Goal: Entertainment & Leisure: Consume media (video, audio)

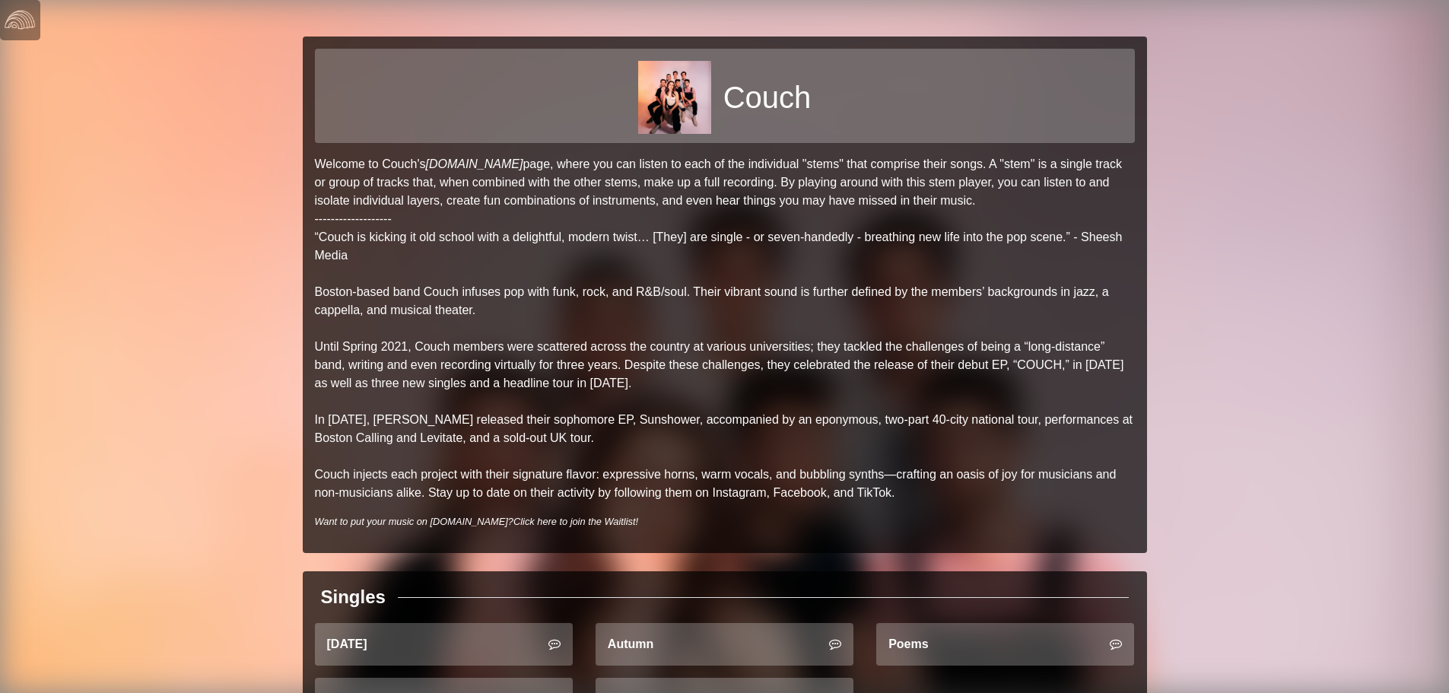
scroll to position [152, 0]
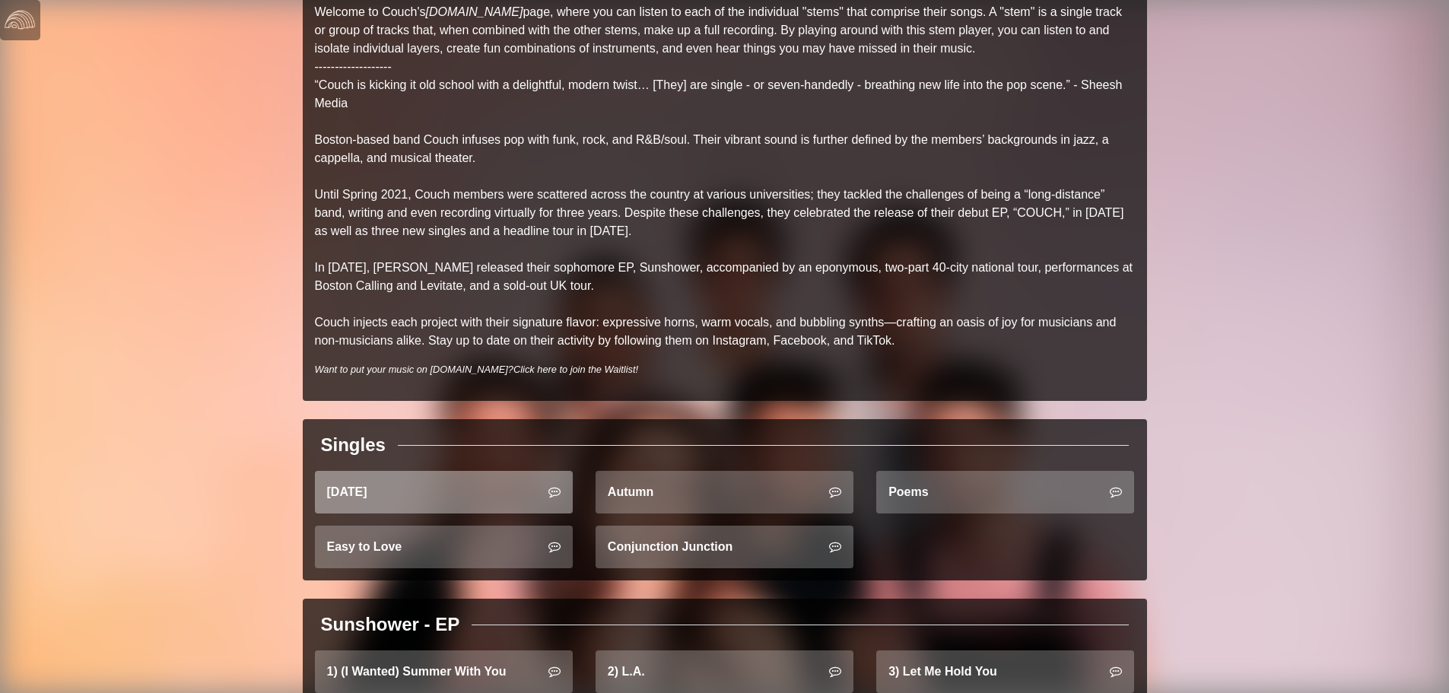
click at [523, 498] on link "[DATE]" at bounding box center [444, 492] width 258 height 43
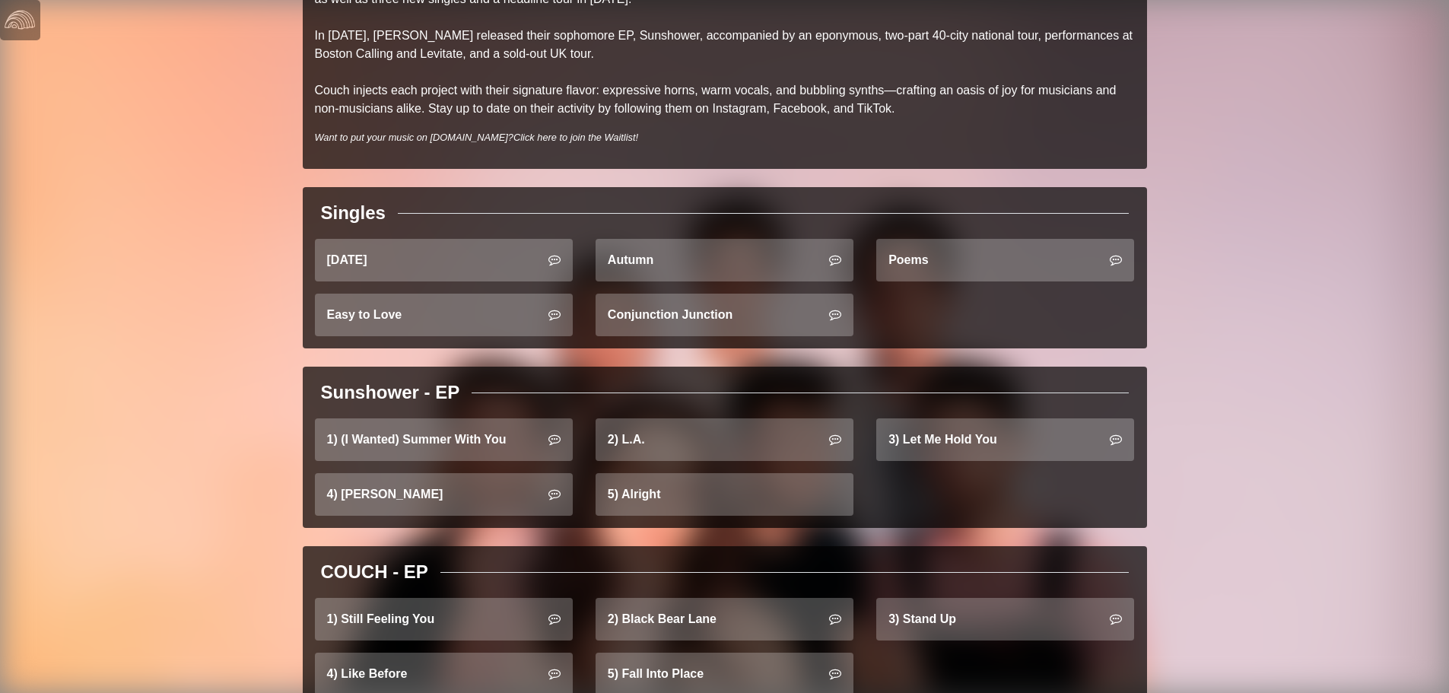
scroll to position [437, 0]
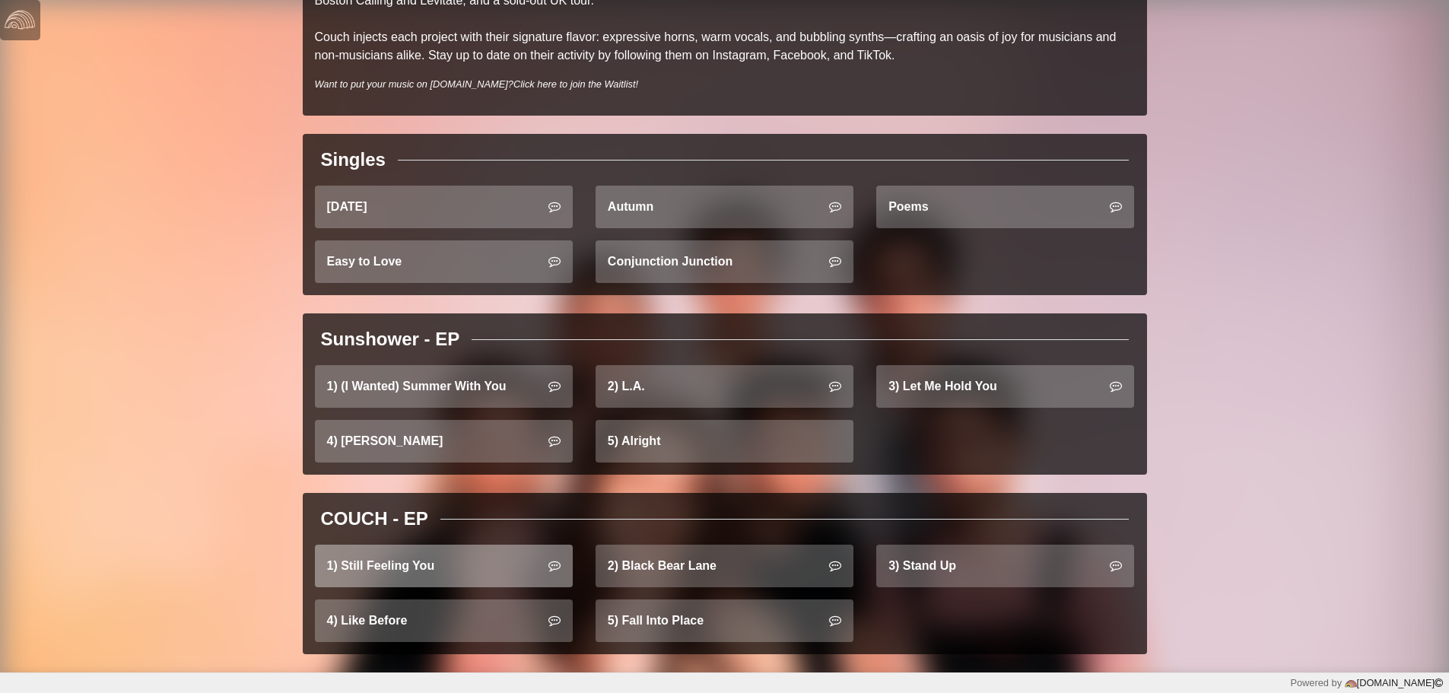
click at [488, 563] on link "1) Still Feeling You" at bounding box center [444, 566] width 258 height 43
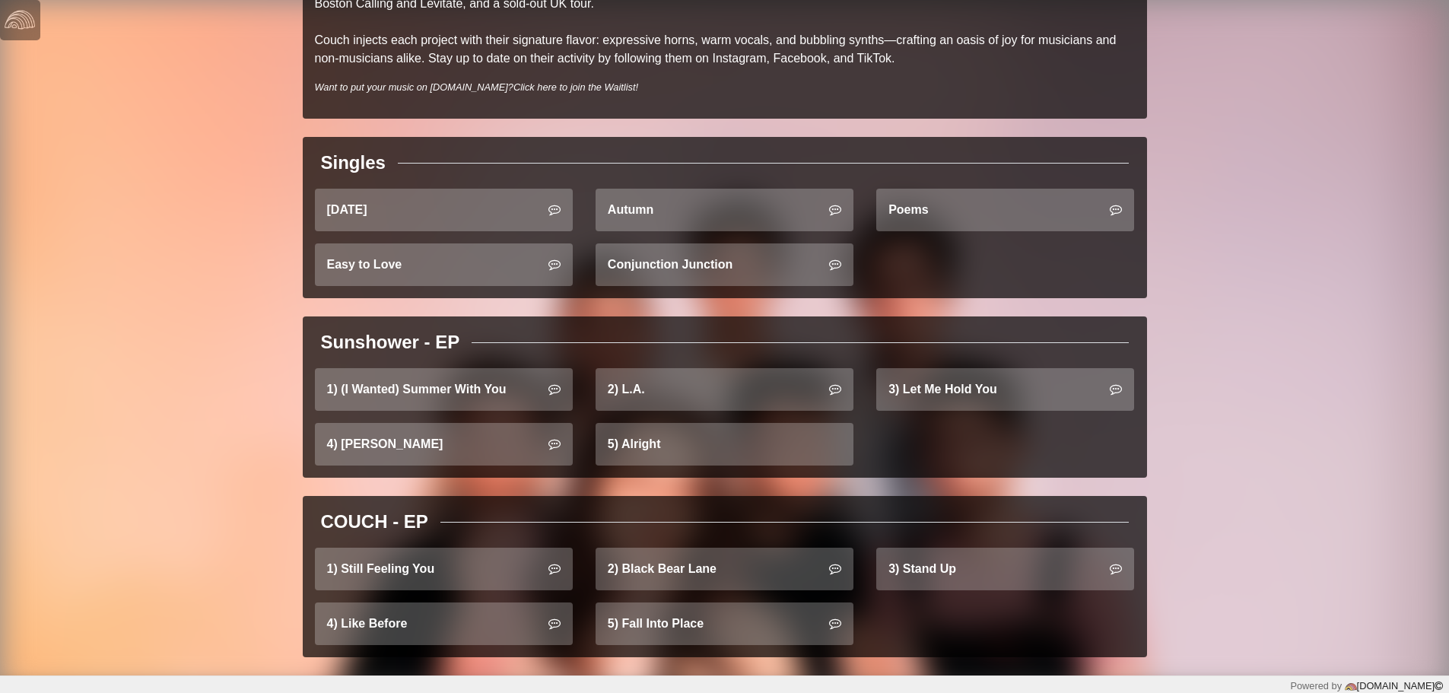
scroll to position [437, 0]
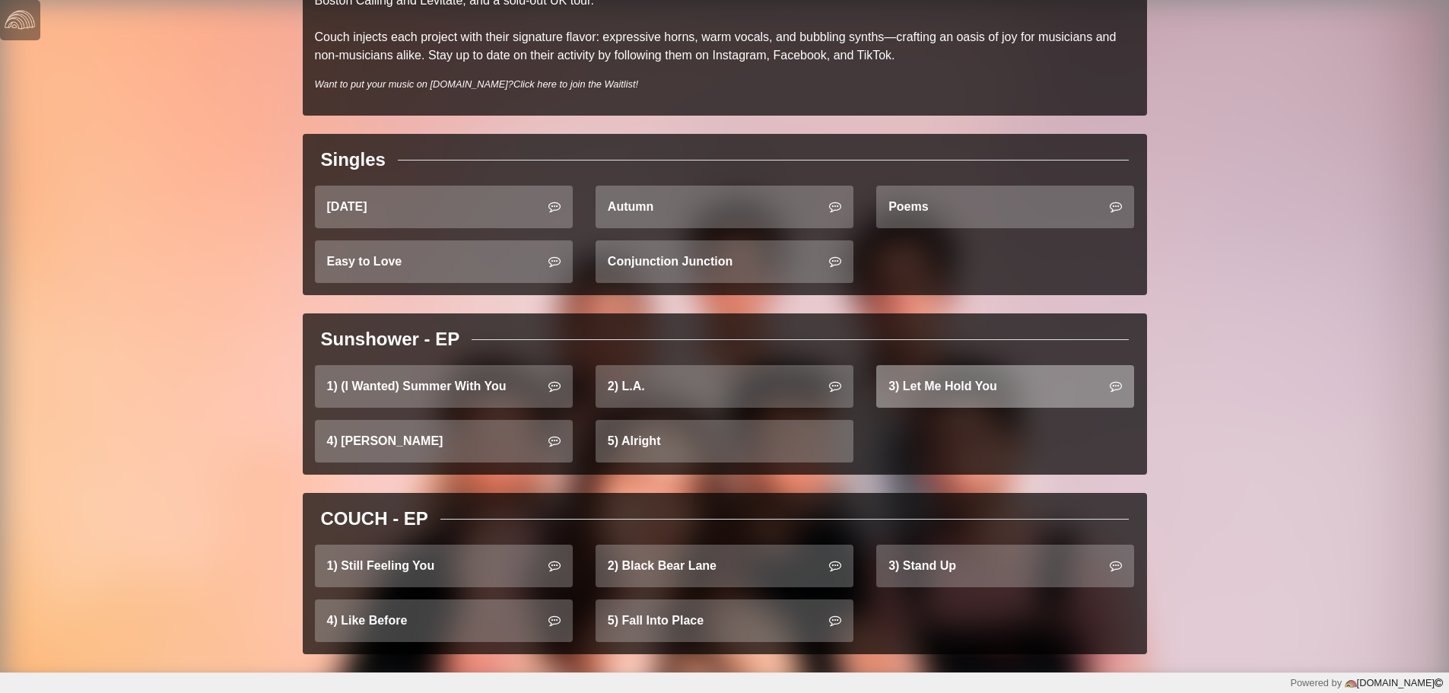
click at [922, 390] on link "3) Let Me Hold You" at bounding box center [1005, 386] width 258 height 43
